Goal: Task Accomplishment & Management: Use online tool/utility

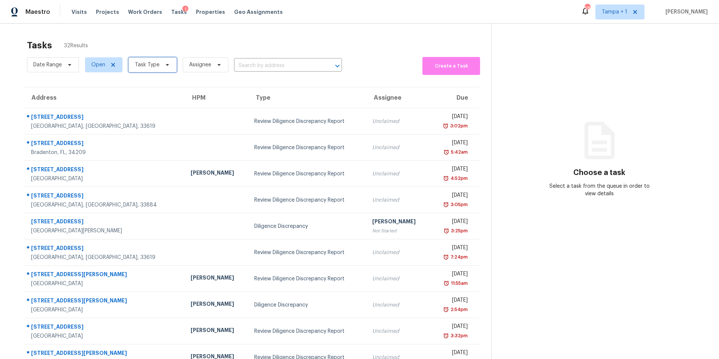
click at [158, 62] on span "Task Type" at bounding box center [153, 64] width 48 height 15
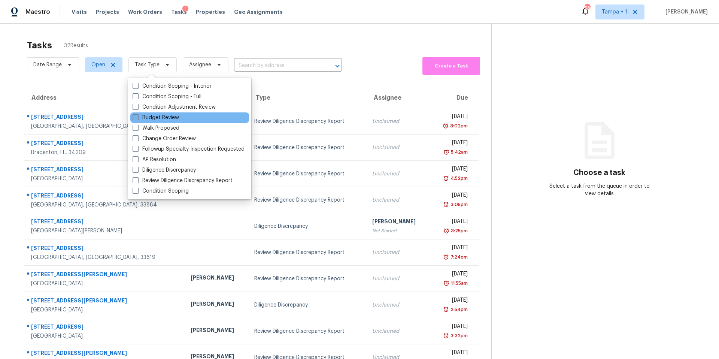
click at [155, 118] on label "Budget Review" at bounding box center [156, 117] width 46 height 7
click at [138, 118] on input "Budget Review" at bounding box center [135, 116] width 5 height 5
checkbox input "true"
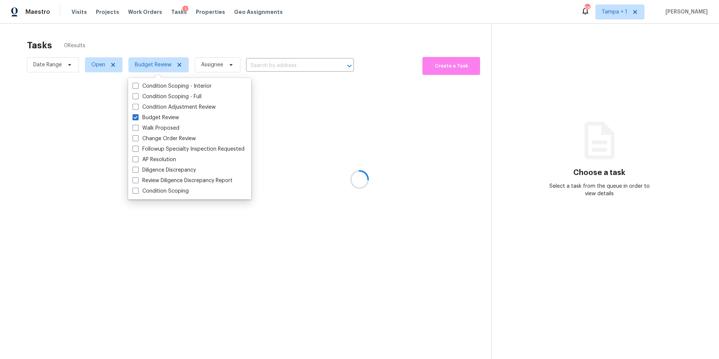
click at [195, 42] on div at bounding box center [359, 179] width 719 height 359
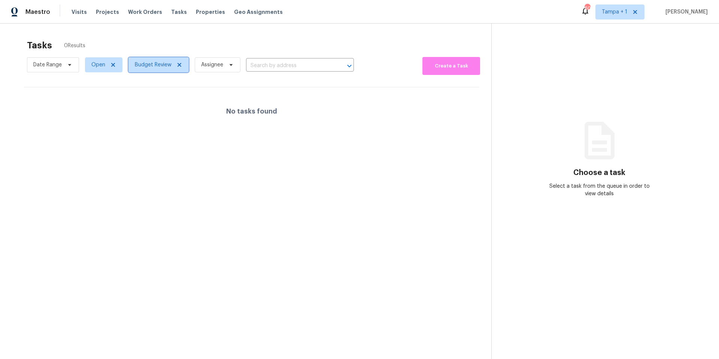
click at [152, 67] on span "Budget Review" at bounding box center [153, 64] width 37 height 7
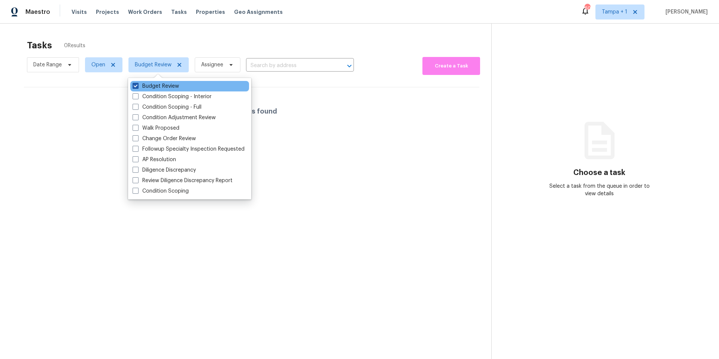
click at [145, 83] on label "Budget Review" at bounding box center [156, 85] width 46 height 7
click at [138, 83] on input "Budget Review" at bounding box center [135, 84] width 5 height 5
checkbox input "false"
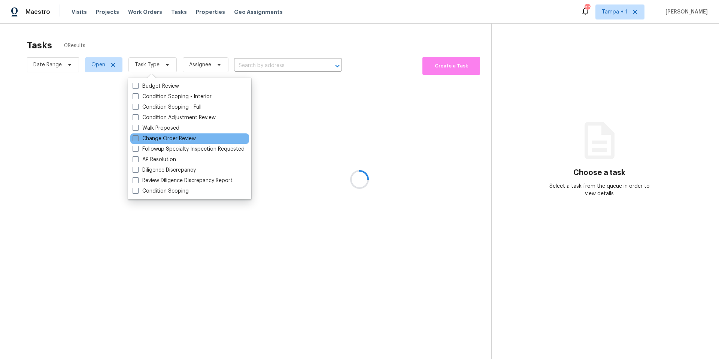
click at [152, 138] on label "Change Order Review" at bounding box center [164, 138] width 63 height 7
click at [138, 138] on input "Change Order Review" at bounding box center [135, 137] width 5 height 5
checkbox input "true"
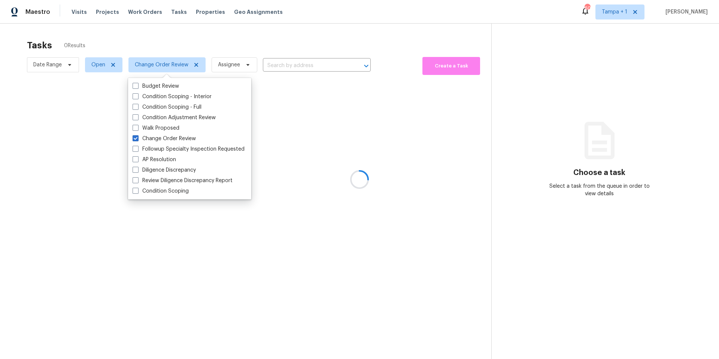
click at [172, 25] on div at bounding box center [359, 179] width 719 height 359
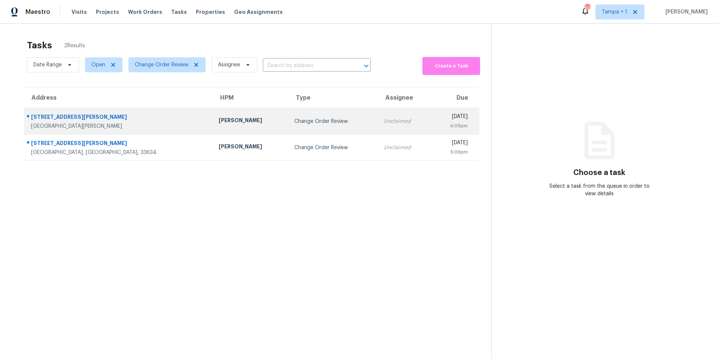
click at [122, 127] on div "Port Richey, FL, 34668" at bounding box center [119, 126] width 176 height 7
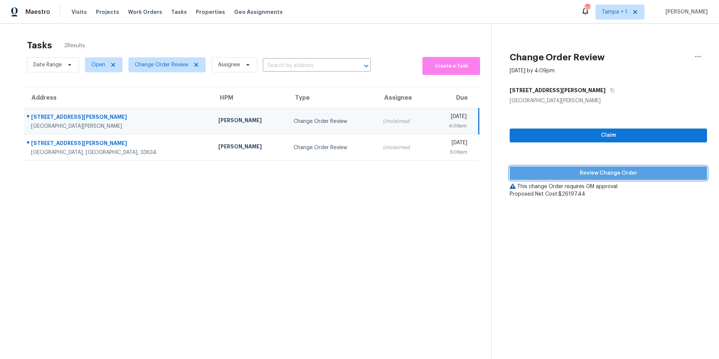
click at [591, 175] on span "Review Change Order" at bounding box center [608, 173] width 185 height 9
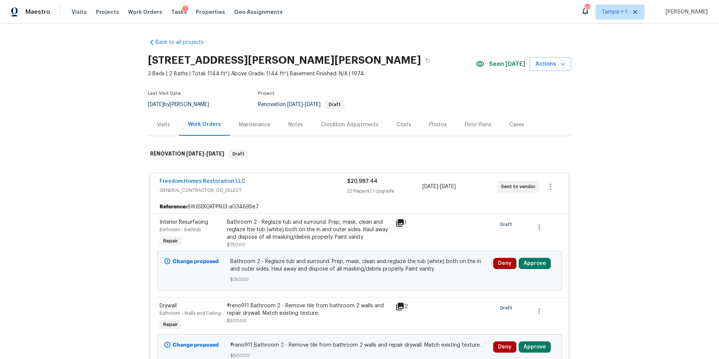
scroll to position [138, 0]
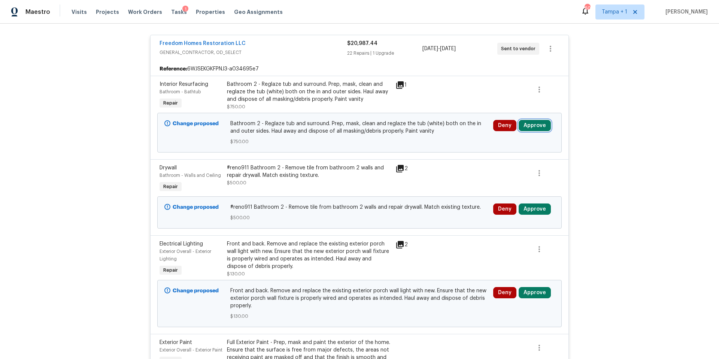
click at [535, 127] on button "Approve" at bounding box center [535, 125] width 32 height 11
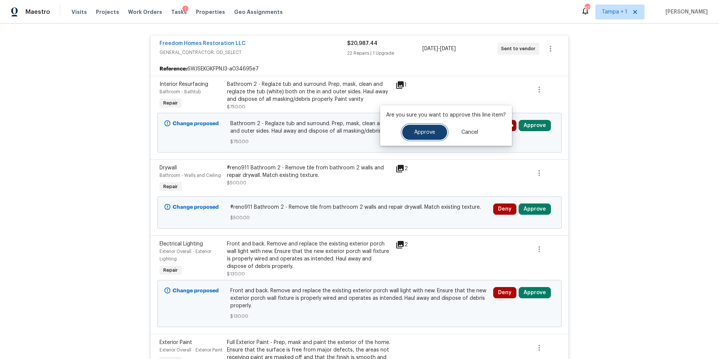
click at [416, 132] on span "Approve" at bounding box center [424, 133] width 21 height 6
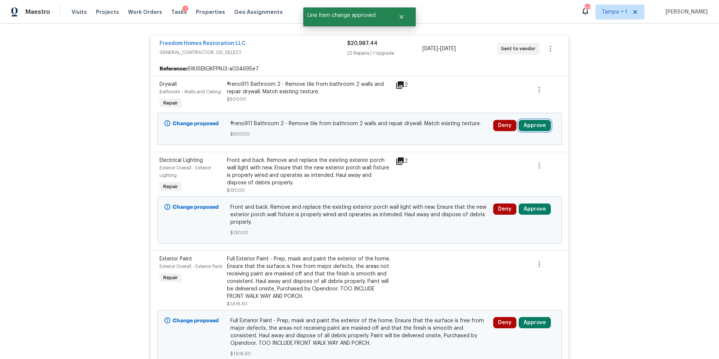
click at [540, 130] on button "Approve" at bounding box center [535, 125] width 32 height 11
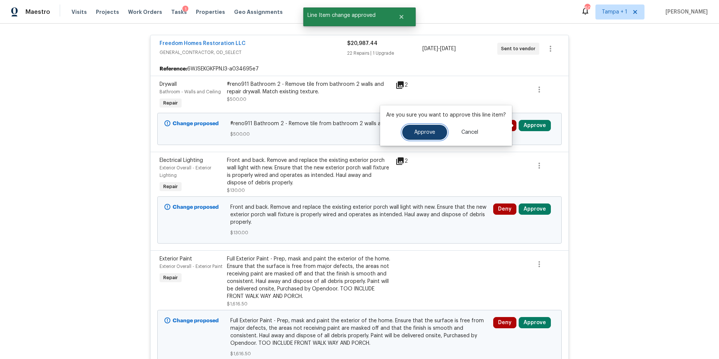
click at [422, 134] on span "Approve" at bounding box center [424, 133] width 21 height 6
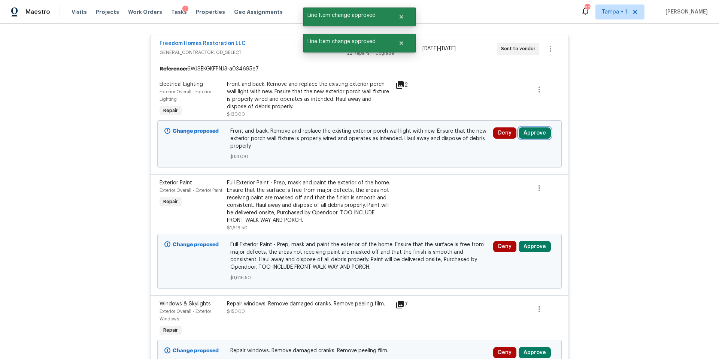
click at [536, 129] on button "Approve" at bounding box center [535, 132] width 32 height 11
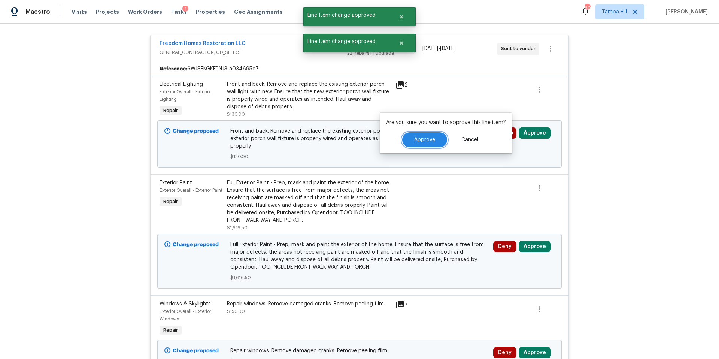
click at [409, 141] on button "Approve" at bounding box center [424, 139] width 45 height 15
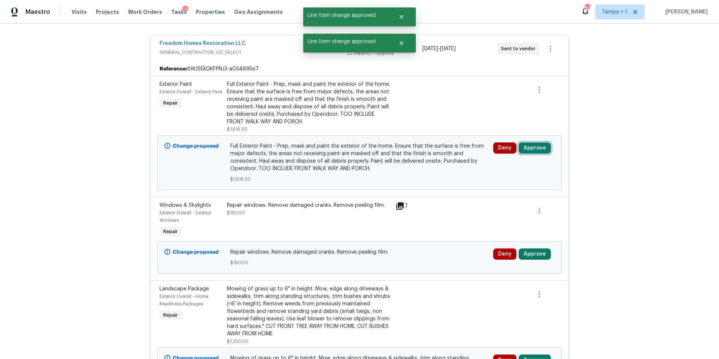
click at [546, 151] on button "Approve" at bounding box center [535, 147] width 32 height 11
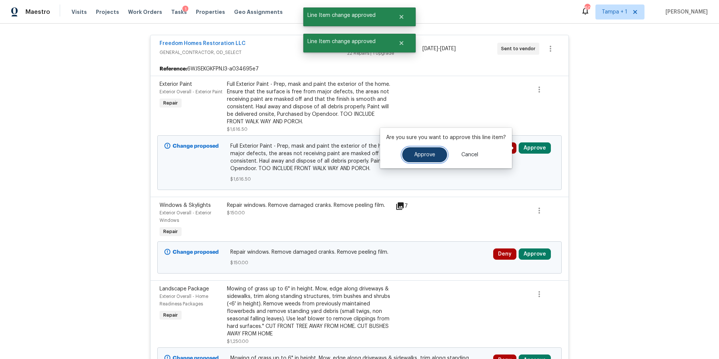
click at [411, 157] on button "Approve" at bounding box center [424, 154] width 45 height 15
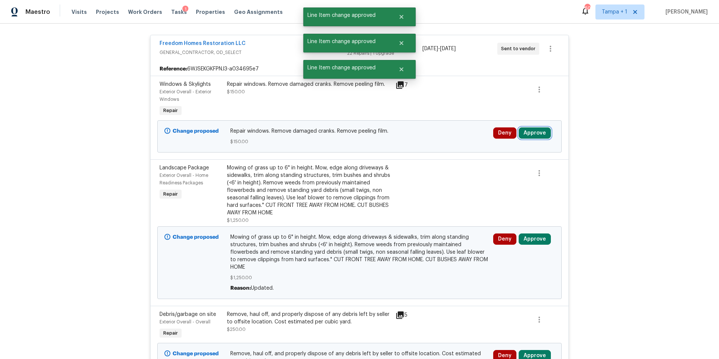
click at [535, 132] on button "Approve" at bounding box center [535, 132] width 32 height 11
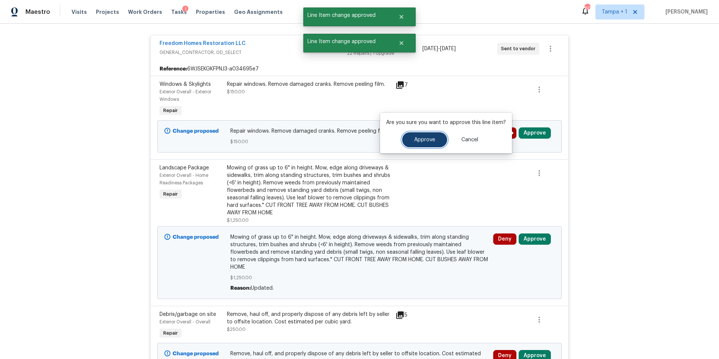
click at [414, 142] on span "Approve" at bounding box center [424, 140] width 21 height 6
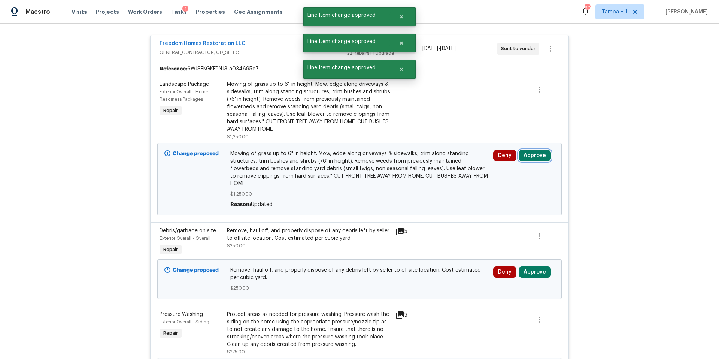
click at [532, 153] on button "Approve" at bounding box center [535, 155] width 32 height 11
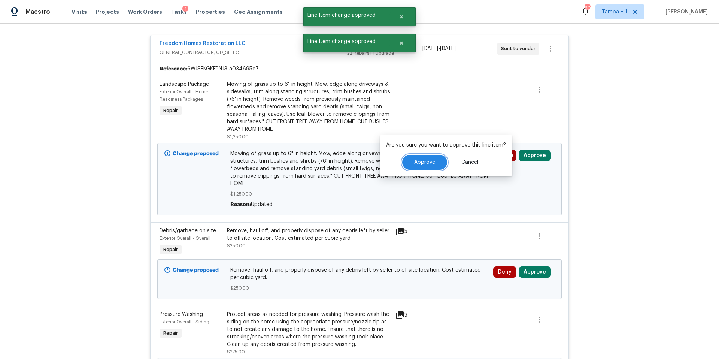
click at [434, 162] on span "Approve" at bounding box center [424, 163] width 21 height 6
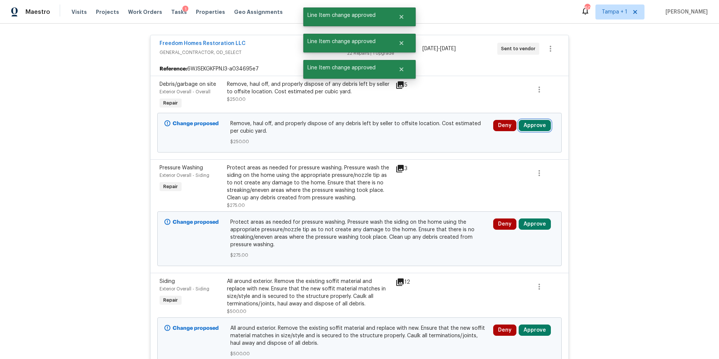
click at [531, 127] on button "Approve" at bounding box center [535, 125] width 32 height 11
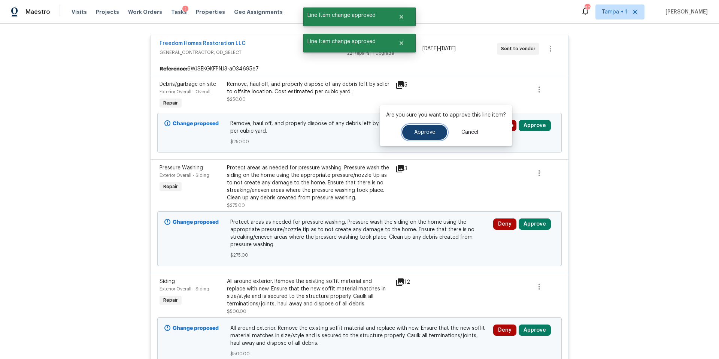
click at [424, 131] on span "Approve" at bounding box center [424, 133] width 21 height 6
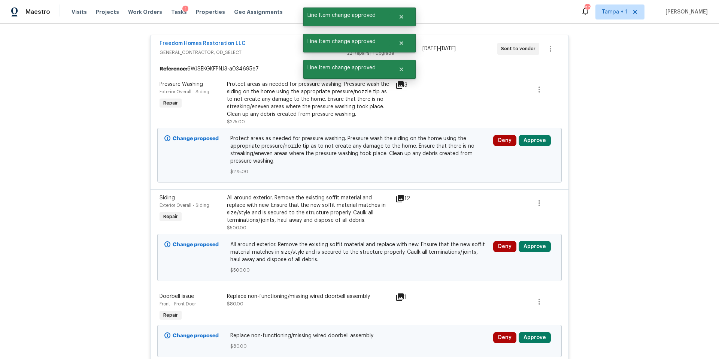
click at [535, 146] on div "Deny Approve" at bounding box center [524, 155] width 66 height 45
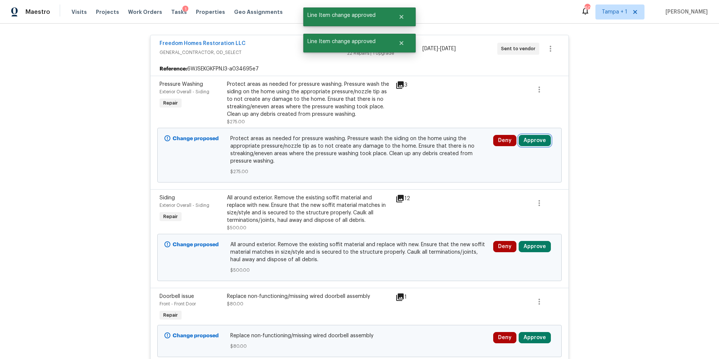
click at [537, 139] on button "Approve" at bounding box center [535, 140] width 32 height 11
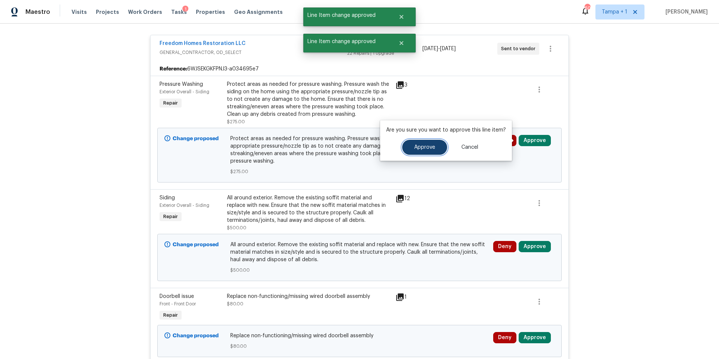
click at [416, 152] on button "Approve" at bounding box center [424, 147] width 45 height 15
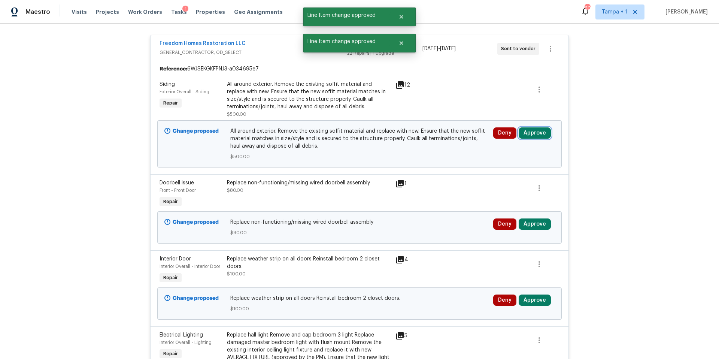
click at [540, 134] on button "Approve" at bounding box center [535, 132] width 32 height 11
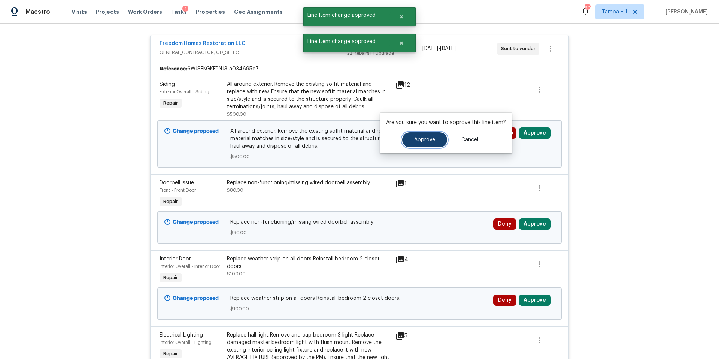
click at [430, 139] on span "Approve" at bounding box center [424, 140] width 21 height 6
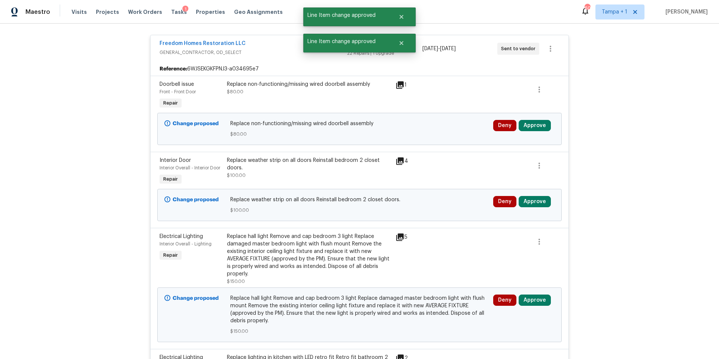
click at [551, 112] on div "Change proposed Replace non-functioning/missing wired doorbell assembly $80.00 …" at bounding box center [360, 129] width 400 height 37
click at [540, 126] on button "Approve" at bounding box center [535, 125] width 32 height 11
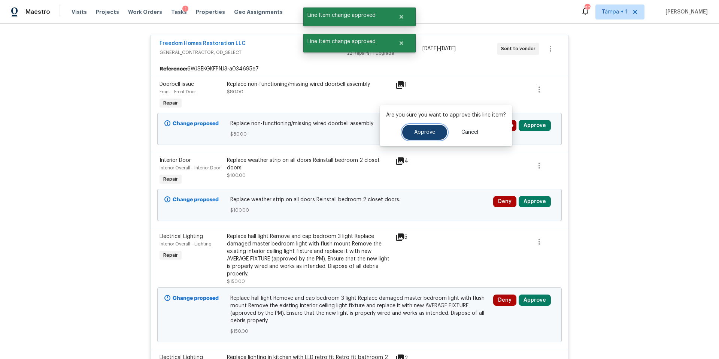
click at [421, 126] on button "Approve" at bounding box center [424, 132] width 45 height 15
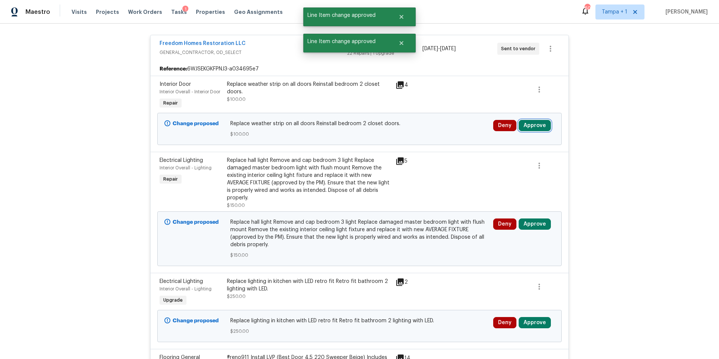
click at [527, 124] on button "Approve" at bounding box center [535, 125] width 32 height 11
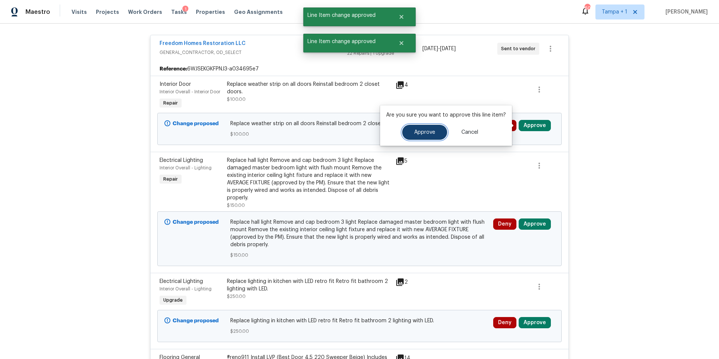
click at [437, 130] on button "Approve" at bounding box center [424, 132] width 45 height 15
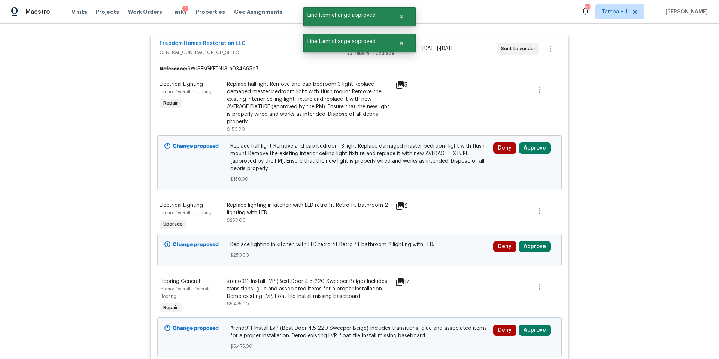
click at [537, 155] on div "Deny Approve" at bounding box center [524, 162] width 66 height 45
click at [539, 152] on button "Approve" at bounding box center [535, 147] width 32 height 11
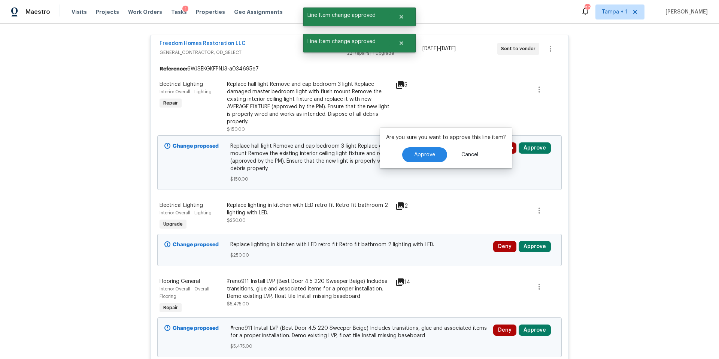
click at [399, 160] on div "Approve Cancel" at bounding box center [446, 154] width 120 height 15
click at [423, 160] on button "Approve" at bounding box center [424, 154] width 45 height 15
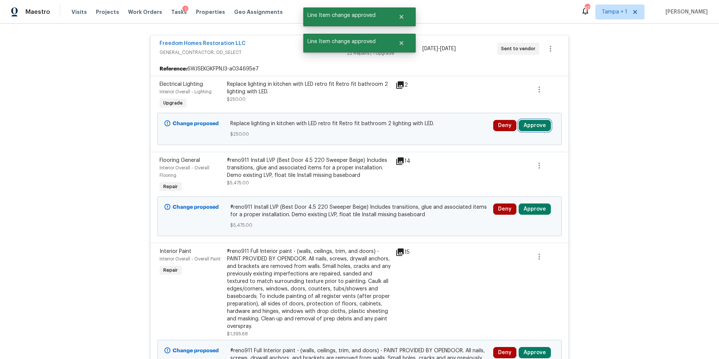
click at [541, 126] on button "Approve" at bounding box center [535, 125] width 32 height 11
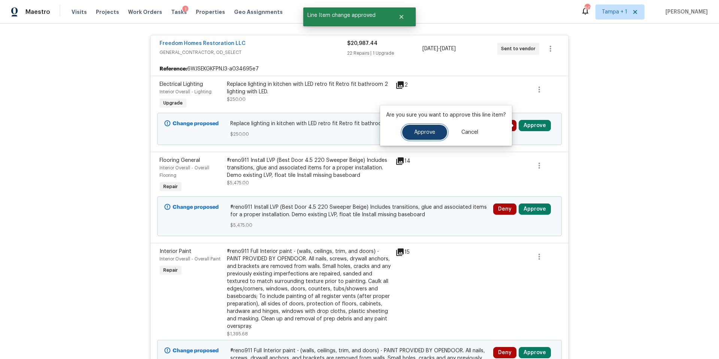
click at [420, 130] on span "Approve" at bounding box center [424, 133] width 21 height 6
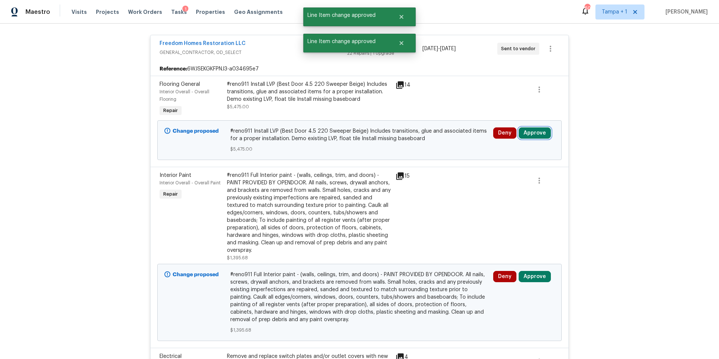
click at [531, 130] on button "Approve" at bounding box center [535, 132] width 32 height 11
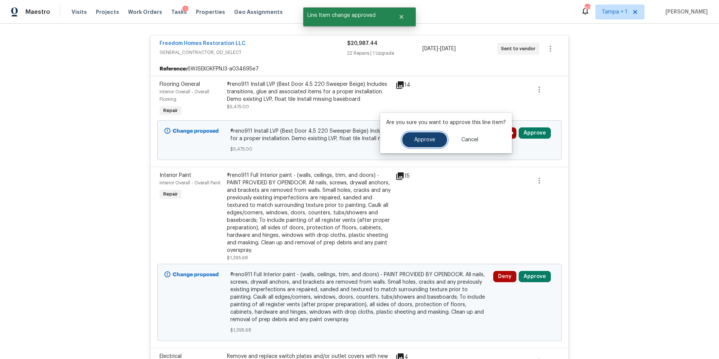
click at [410, 139] on button "Approve" at bounding box center [424, 139] width 45 height 15
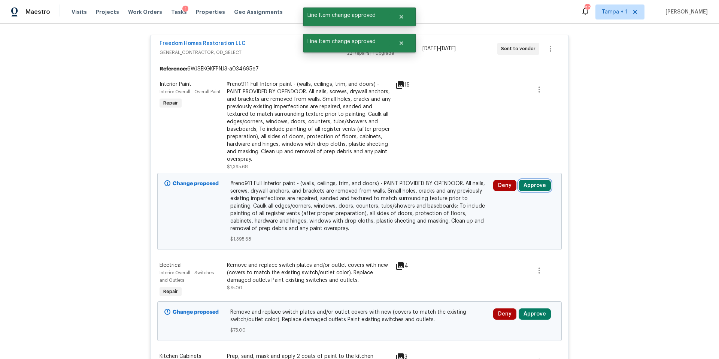
click at [533, 183] on button "Approve" at bounding box center [535, 185] width 32 height 11
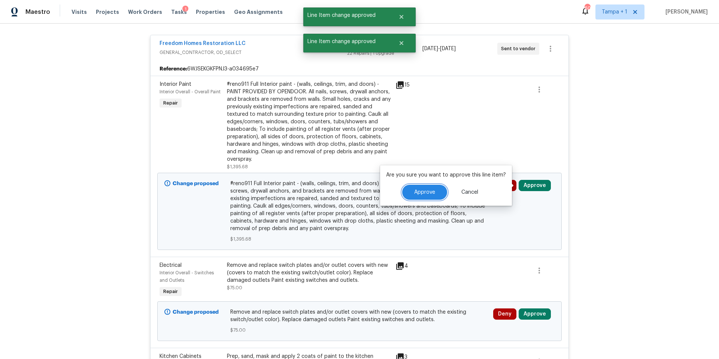
click at [420, 187] on button "Approve" at bounding box center [424, 192] width 45 height 15
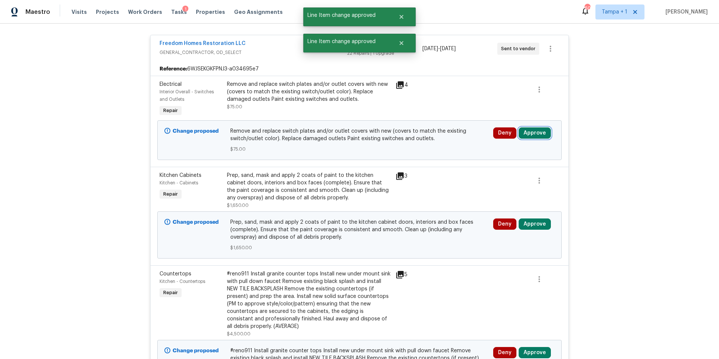
click at [539, 131] on button "Approve" at bounding box center [535, 132] width 32 height 11
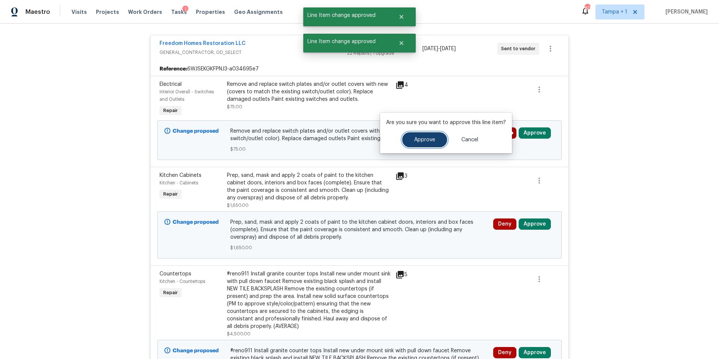
click at [417, 140] on span "Approve" at bounding box center [424, 140] width 21 height 6
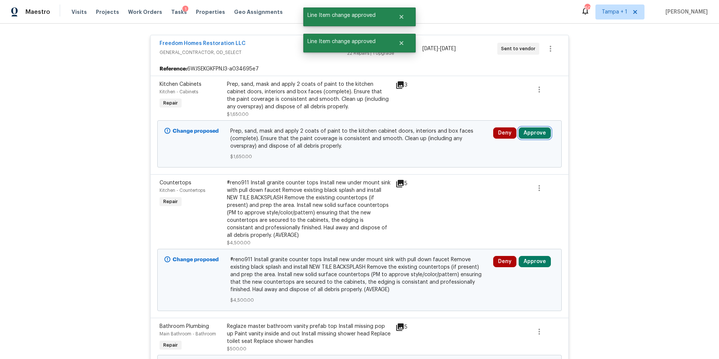
click at [526, 132] on button "Approve" at bounding box center [535, 132] width 32 height 11
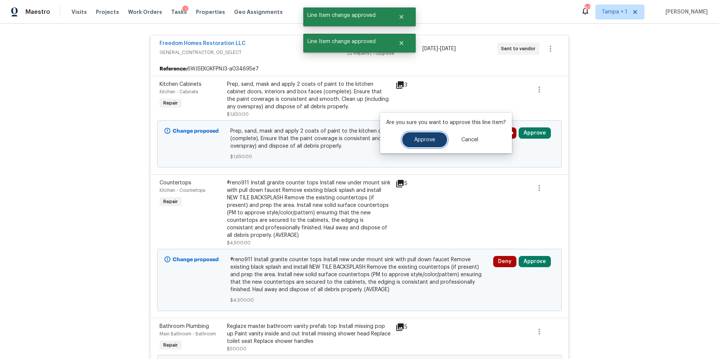
click at [411, 144] on button "Approve" at bounding box center [424, 139] width 45 height 15
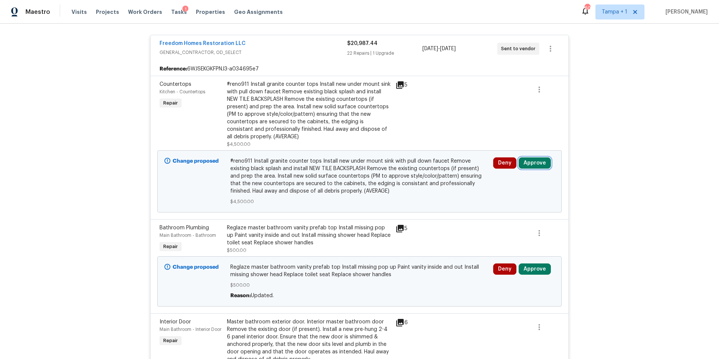
click at [528, 159] on button "Approve" at bounding box center [535, 162] width 32 height 11
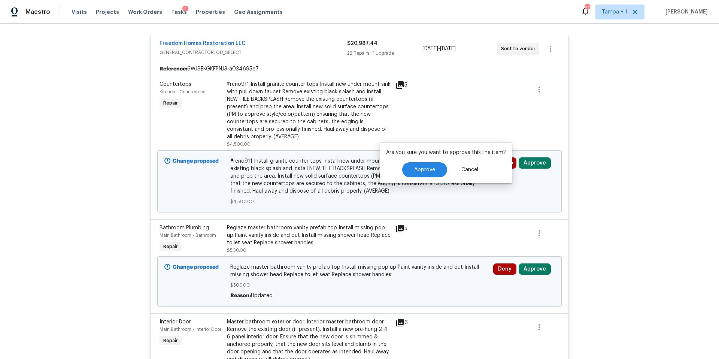
click at [419, 178] on div "Are you sure you want to approve this line item? Approve Cancel" at bounding box center [446, 163] width 132 height 40
click at [423, 169] on span "Approve" at bounding box center [424, 170] width 21 height 6
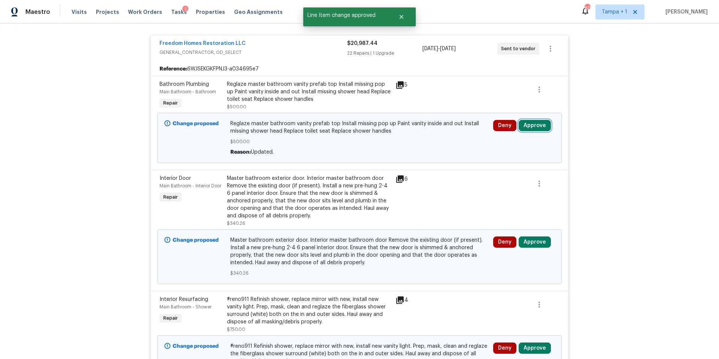
click at [540, 130] on button "Approve" at bounding box center [535, 125] width 32 height 11
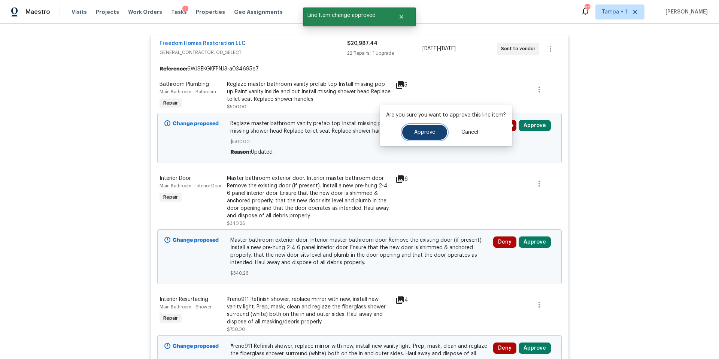
click at [421, 131] on span "Approve" at bounding box center [424, 133] width 21 height 6
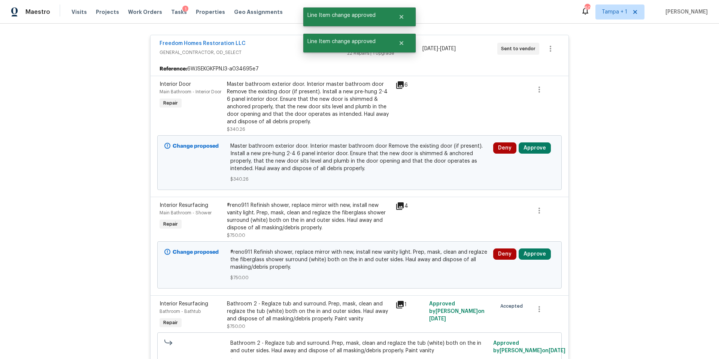
click at [547, 151] on div "Deny Approve" at bounding box center [524, 147] width 61 height 11
click at [536, 150] on button "Approve" at bounding box center [535, 147] width 32 height 11
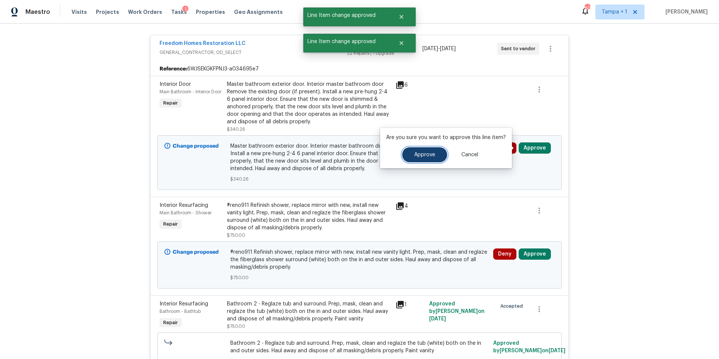
click at [415, 161] on button "Approve" at bounding box center [424, 154] width 45 height 15
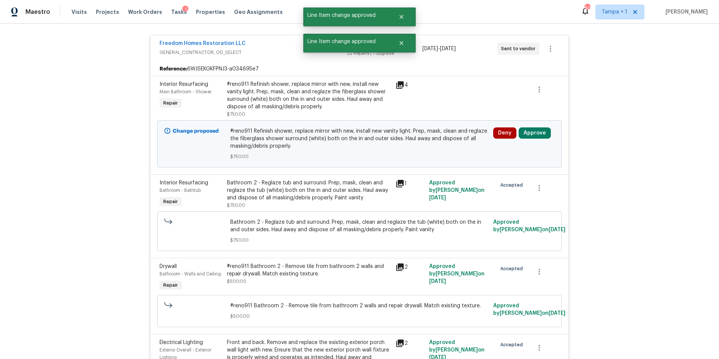
click at [527, 139] on div "Deny Approve" at bounding box center [524, 143] width 66 height 37
click at [530, 135] on button "Approve" at bounding box center [535, 132] width 32 height 11
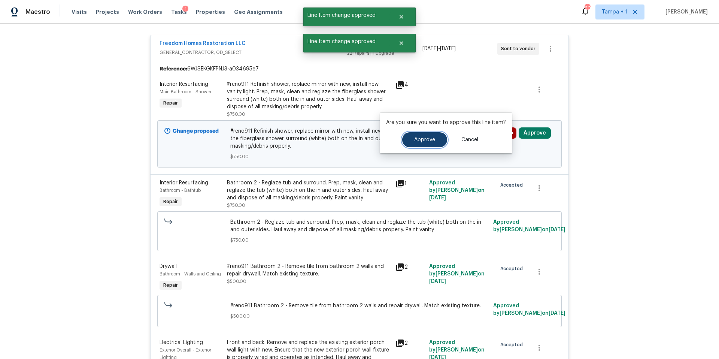
click at [423, 145] on button "Approve" at bounding box center [424, 139] width 45 height 15
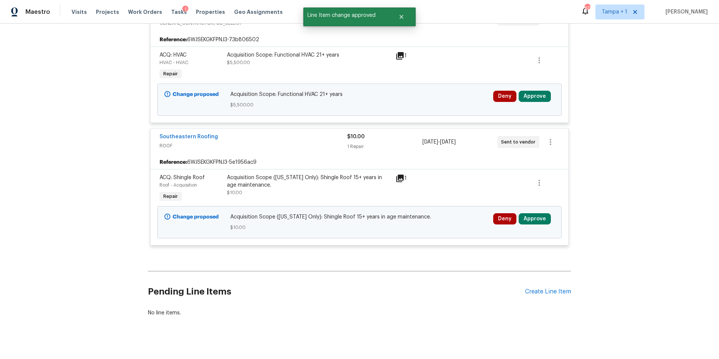
scroll to position [2602, 0]
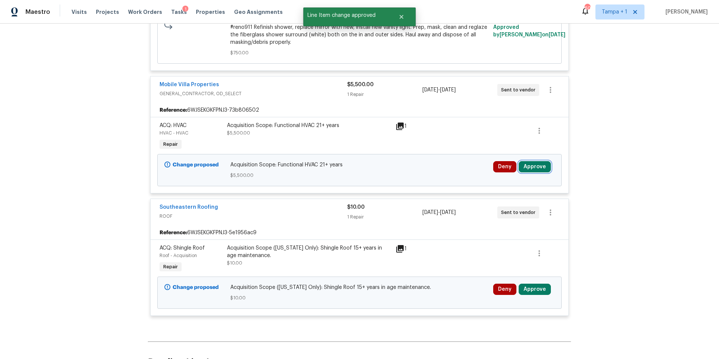
click at [536, 161] on button "Approve" at bounding box center [535, 166] width 32 height 11
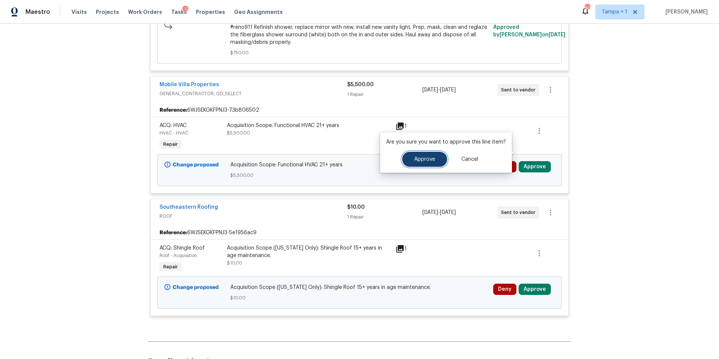
click at [405, 162] on button "Approve" at bounding box center [424, 159] width 45 height 15
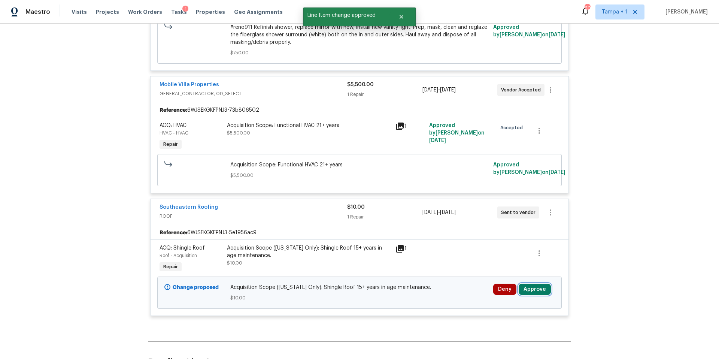
click at [539, 284] on button "Approve" at bounding box center [535, 289] width 32 height 11
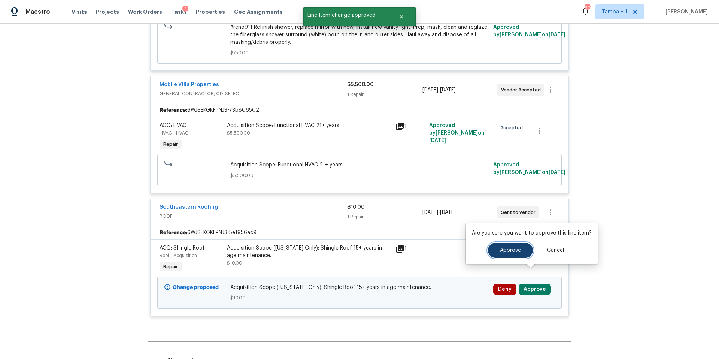
click at [500, 250] on span "Approve" at bounding box center [510, 251] width 21 height 6
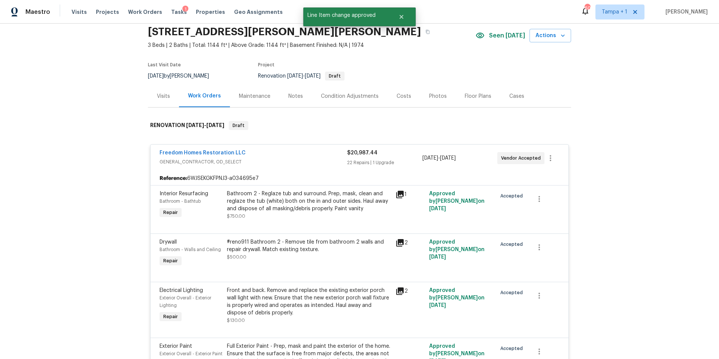
scroll to position [0, 0]
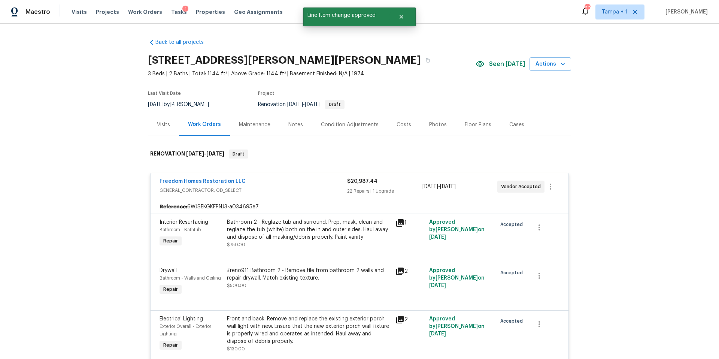
click at [406, 126] on div "Costs" at bounding box center [404, 125] width 33 height 22
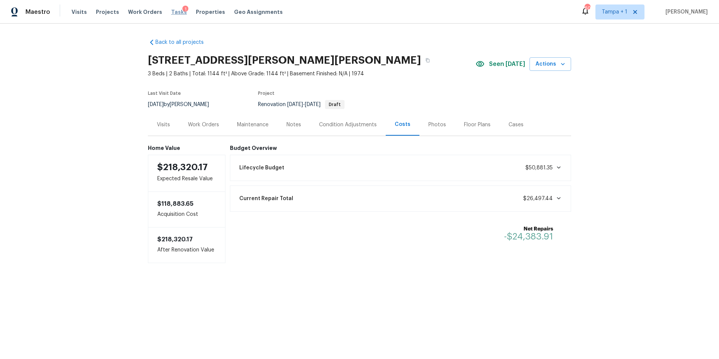
click at [172, 11] on span "Tasks" at bounding box center [179, 11] width 16 height 5
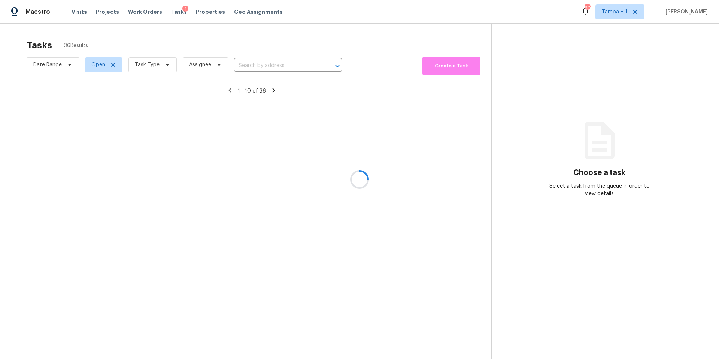
click at [143, 64] on div at bounding box center [359, 179] width 719 height 359
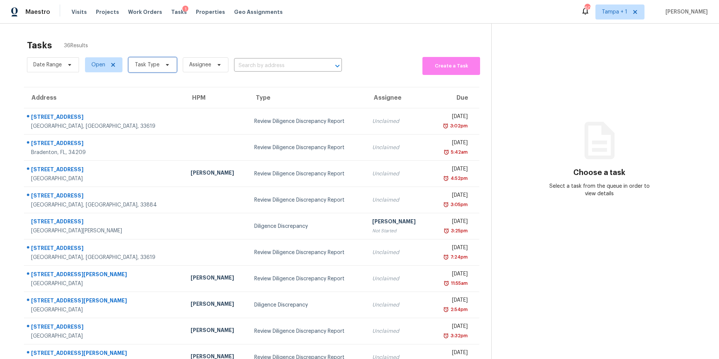
click at [144, 64] on span "Task Type" at bounding box center [147, 64] width 25 height 7
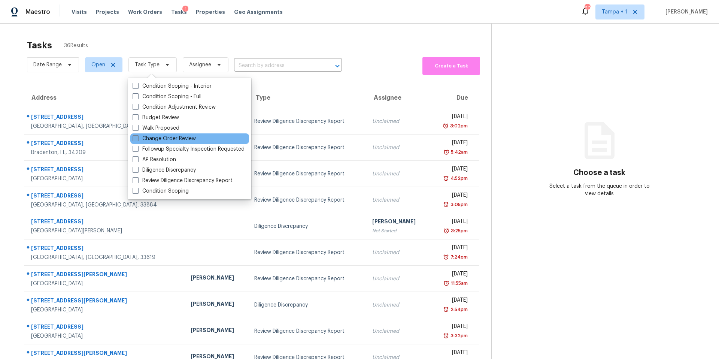
click at [183, 140] on label "Change Order Review" at bounding box center [164, 138] width 63 height 7
click at [138, 140] on input "Change Order Review" at bounding box center [135, 137] width 5 height 5
checkbox input "true"
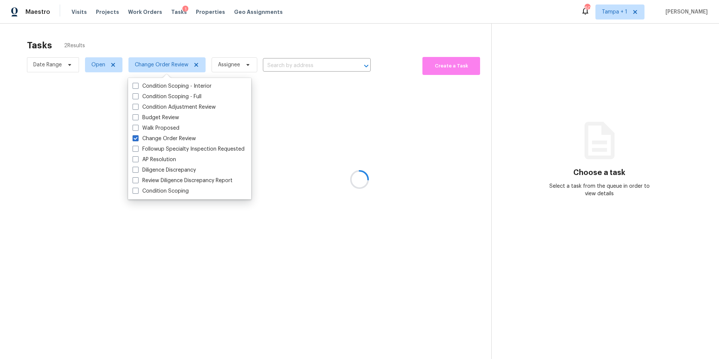
click at [299, 55] on div at bounding box center [359, 179] width 719 height 359
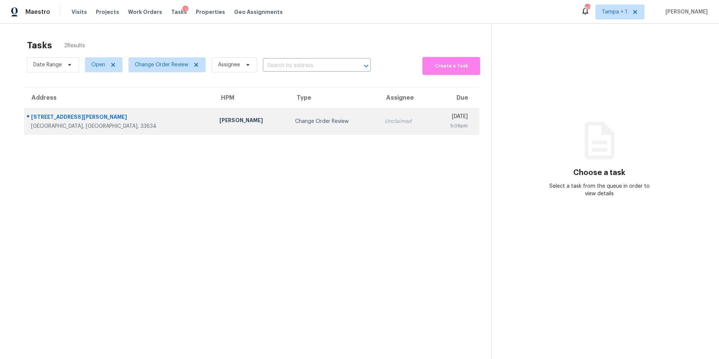
click at [289, 115] on td "Change Order Review" at bounding box center [334, 121] width 90 height 26
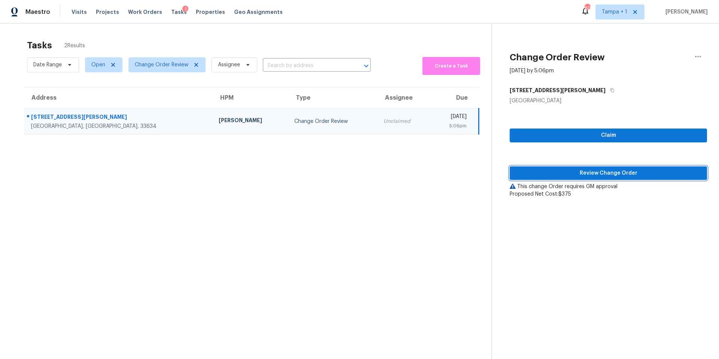
click at [633, 175] on span "Review Change Order" at bounding box center [608, 173] width 185 height 9
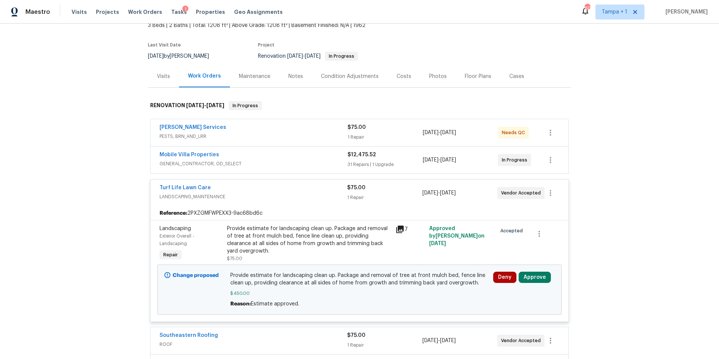
scroll to position [55, 0]
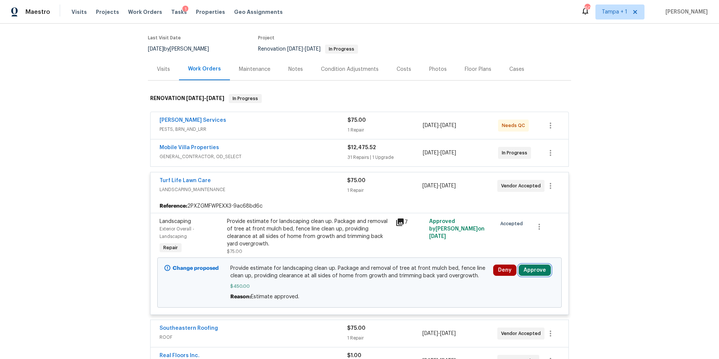
click at [534, 271] on button "Approve" at bounding box center [535, 270] width 32 height 11
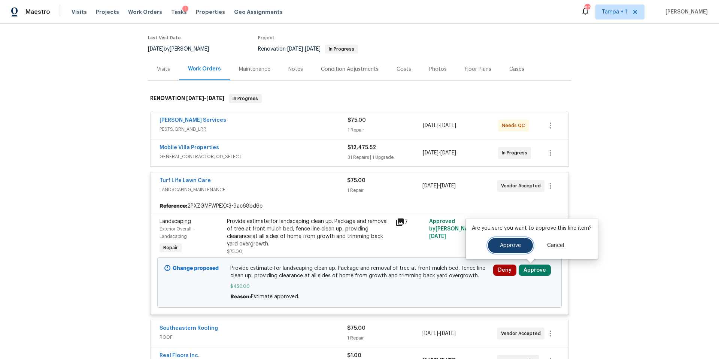
click at [499, 241] on button "Approve" at bounding box center [510, 245] width 45 height 15
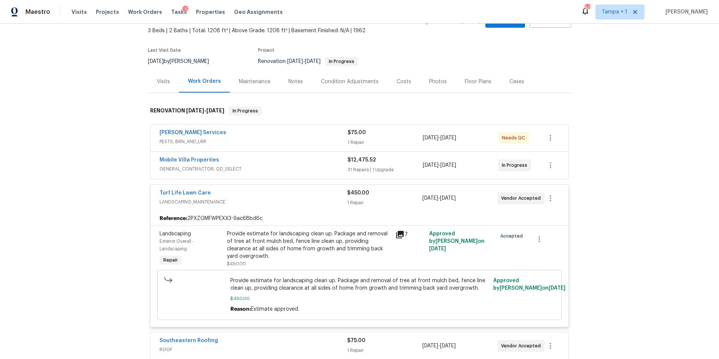
scroll to position [0, 0]
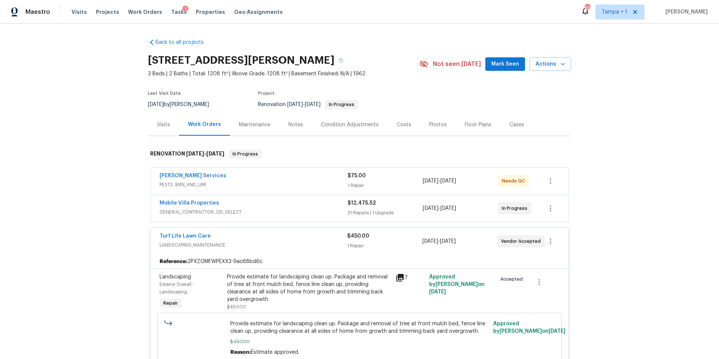
click at [398, 116] on div "Costs" at bounding box center [404, 125] width 33 height 22
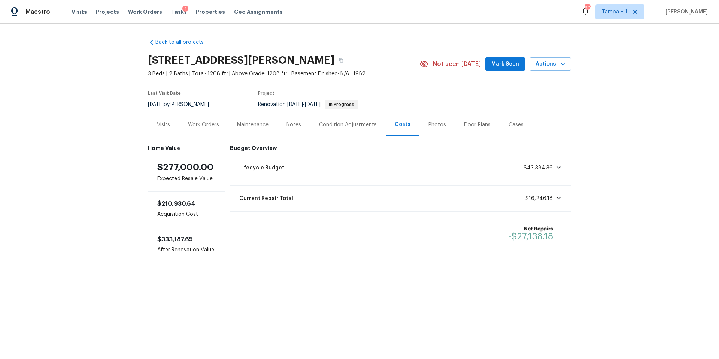
click at [211, 124] on div "Work Orders" at bounding box center [203, 124] width 31 height 7
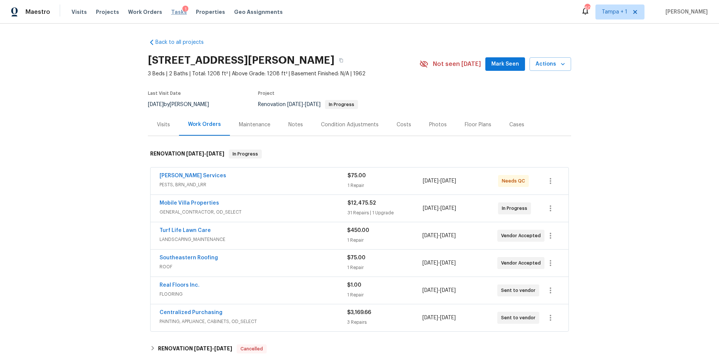
click at [171, 11] on span "Tasks" at bounding box center [179, 11] width 16 height 5
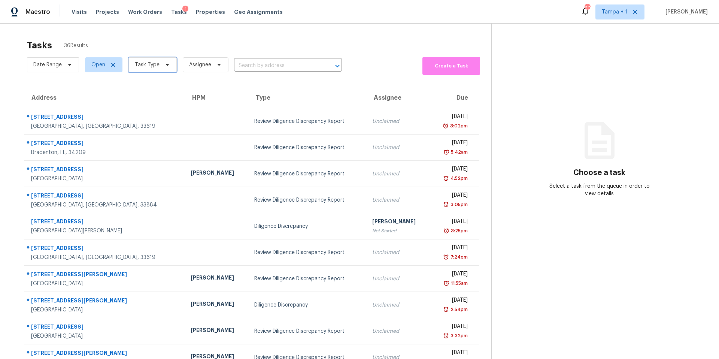
click at [152, 57] on span "Task Type" at bounding box center [153, 64] width 48 height 15
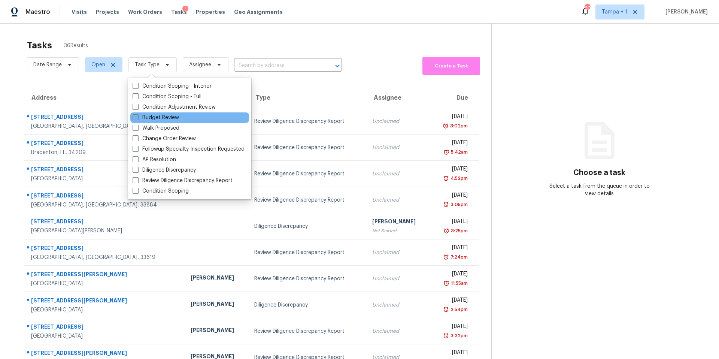
click at [160, 118] on label "Budget Review" at bounding box center [156, 117] width 46 height 7
click at [138, 118] on input "Budget Review" at bounding box center [135, 116] width 5 height 5
checkbox input "true"
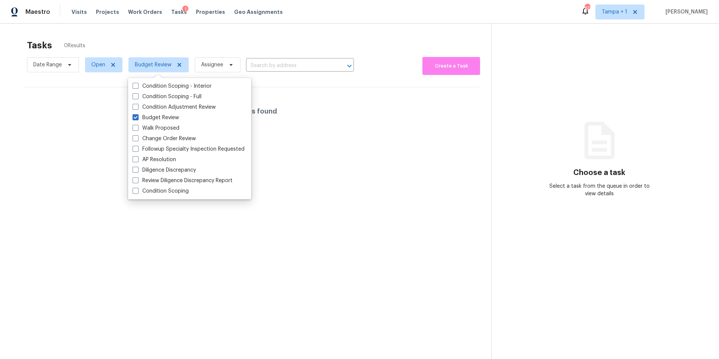
click at [256, 40] on div "Tasks 0 Results" at bounding box center [259, 45] width 465 height 19
